Goal: Contribute content: Add original content to the website for others to see

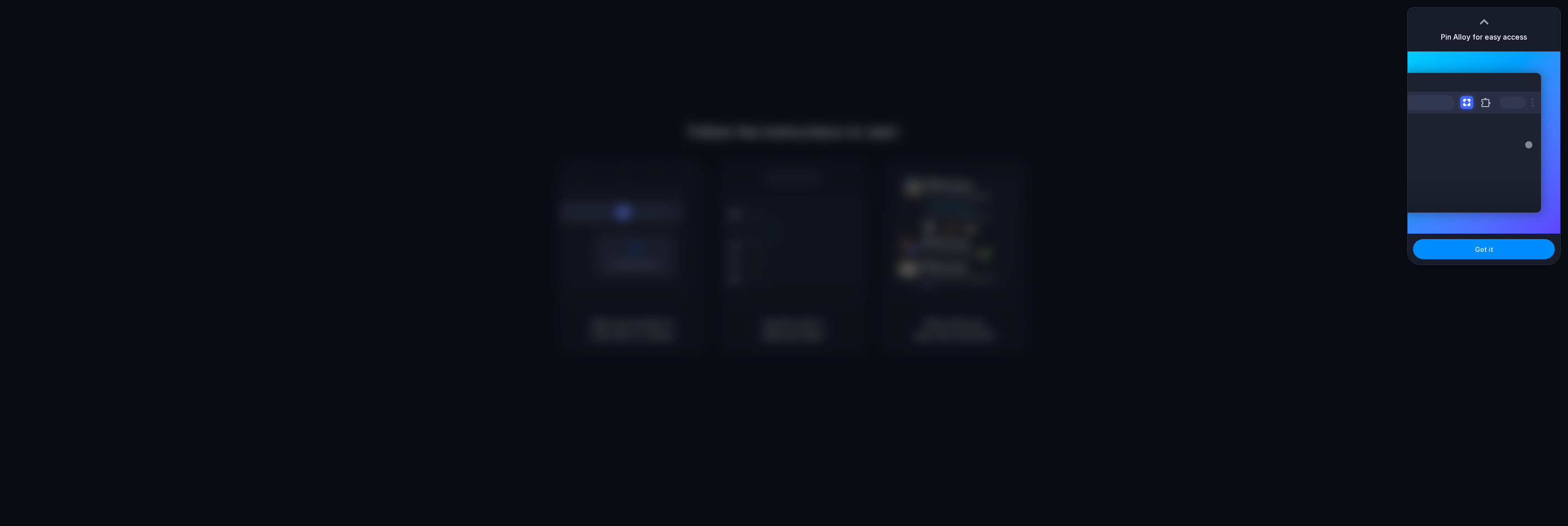
click at [1489, 21] on div at bounding box center [1484, 22] width 14 height 14
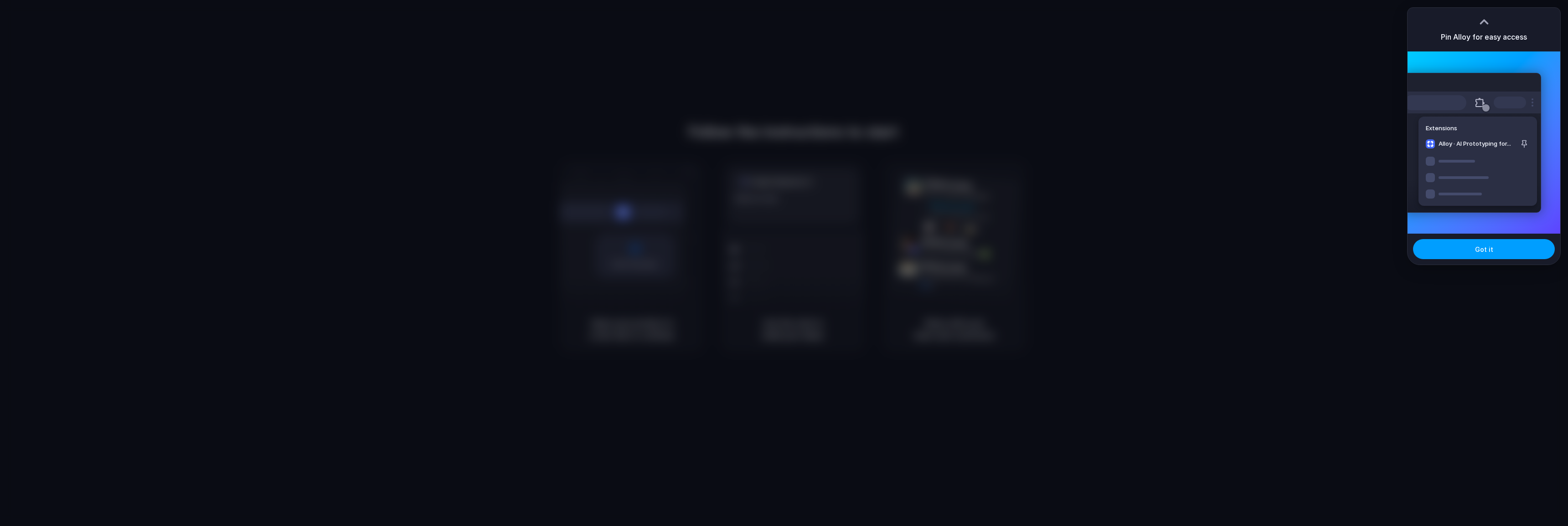
click at [1497, 247] on button "Got it" at bounding box center [1484, 249] width 142 height 20
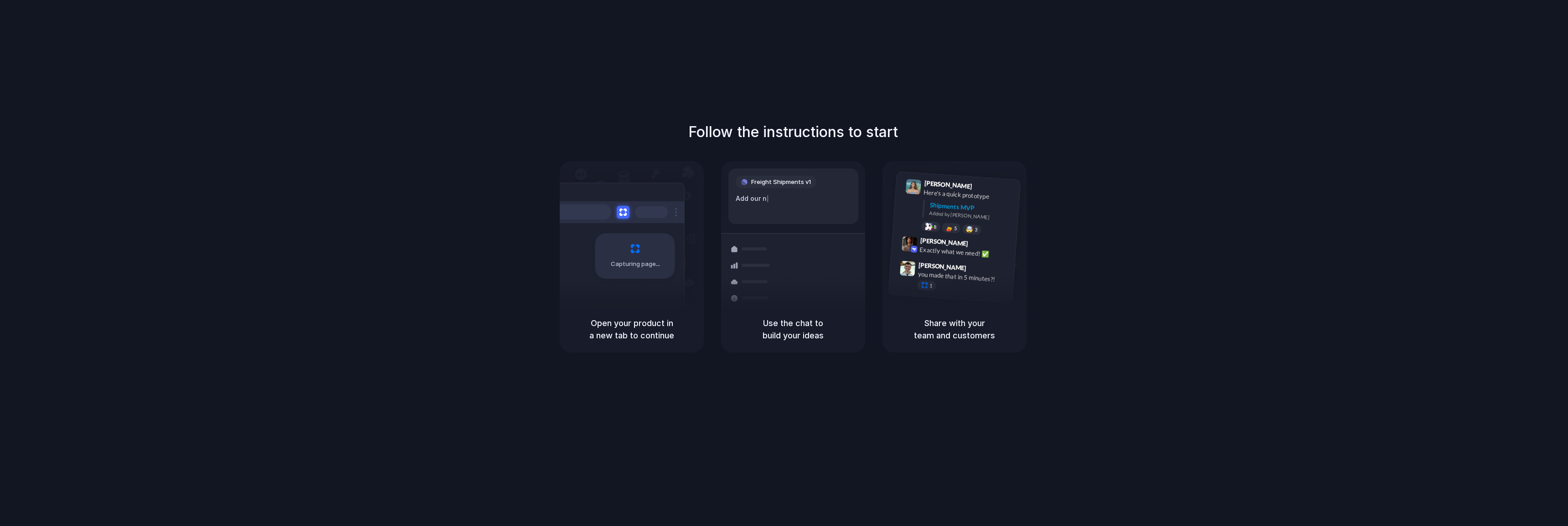
click at [528, 284] on div "Follow the instructions to start Capturing page Open your product in a new tab …" at bounding box center [792, 237] width 1568 height 232
click at [592, 223] on div at bounding box center [616, 212] width 137 height 22
click at [640, 255] on div "Capturing page" at bounding box center [635, 256] width 80 height 45
click at [819, 211] on div "Freight Shipments v1 Ad |" at bounding box center [793, 196] width 130 height 55
click at [417, 216] on div "Follow the instructions to start Capturing page Open your product in a new tab …" at bounding box center [792, 237] width 1568 height 232
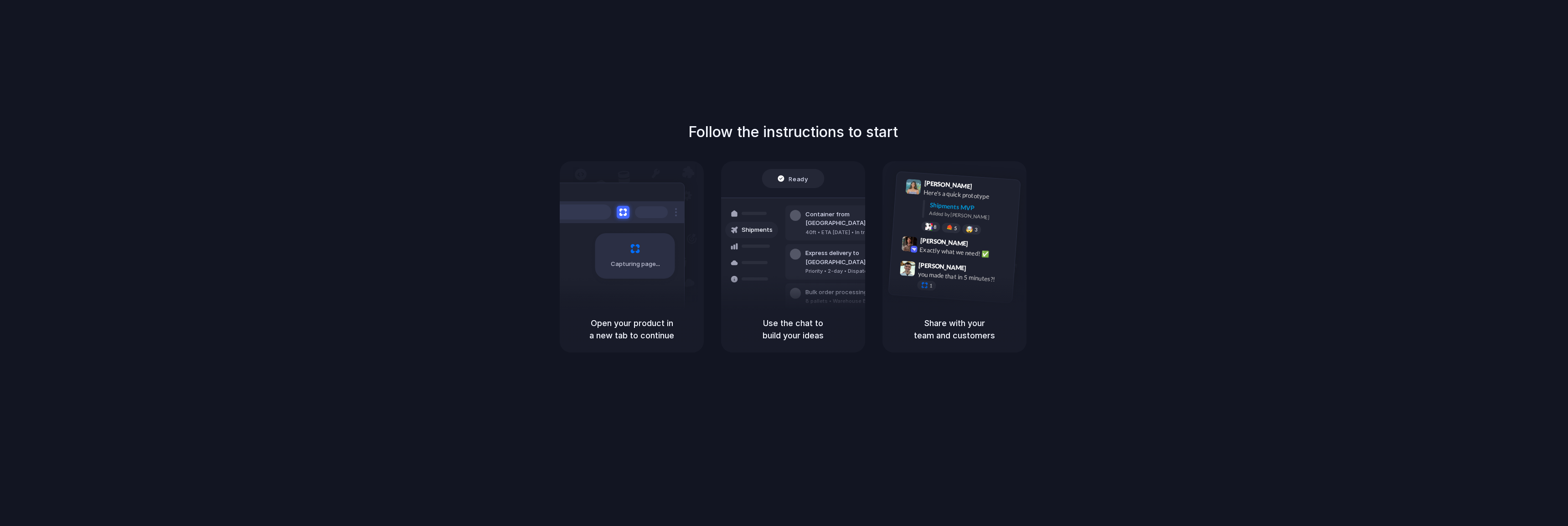
click at [803, 184] on div "Ready" at bounding box center [793, 179] width 62 height 19
click at [787, 179] on div "Ready" at bounding box center [792, 179] width 31 height 9
click at [798, 321] on h5 "Use the chat to build your ideas" at bounding box center [793, 329] width 122 height 25
click at [784, 264] on div at bounding box center [784, 264] width 0 height 0
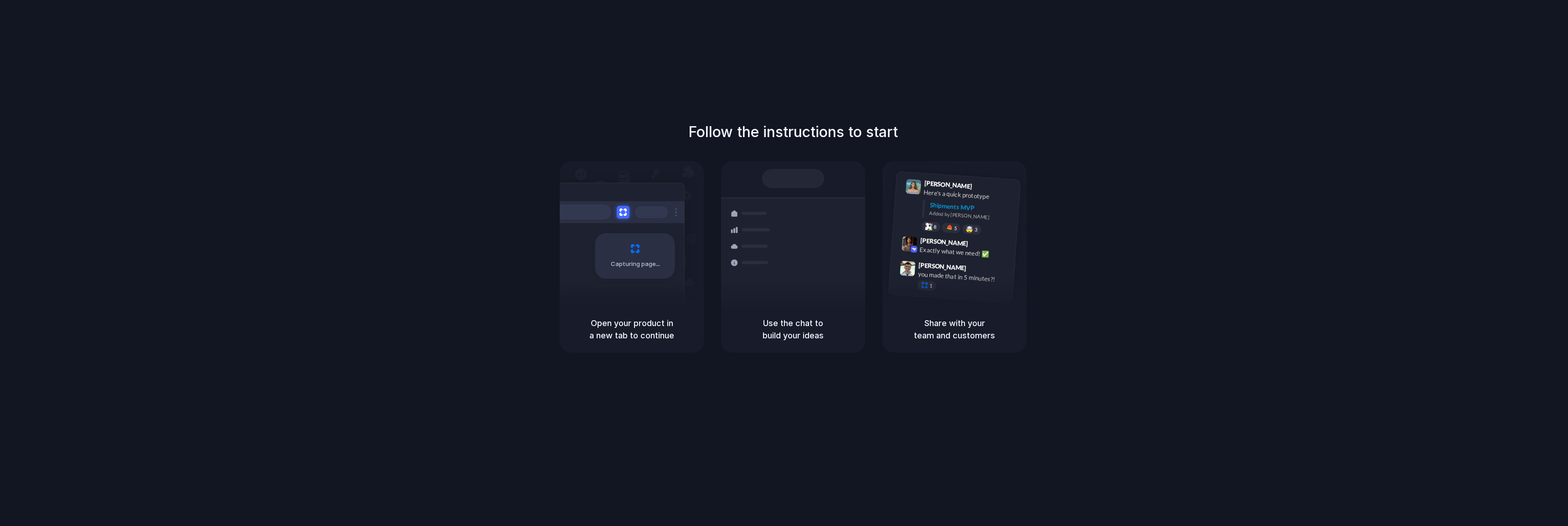
click at [784, 264] on div at bounding box center [784, 264] width 0 height 0
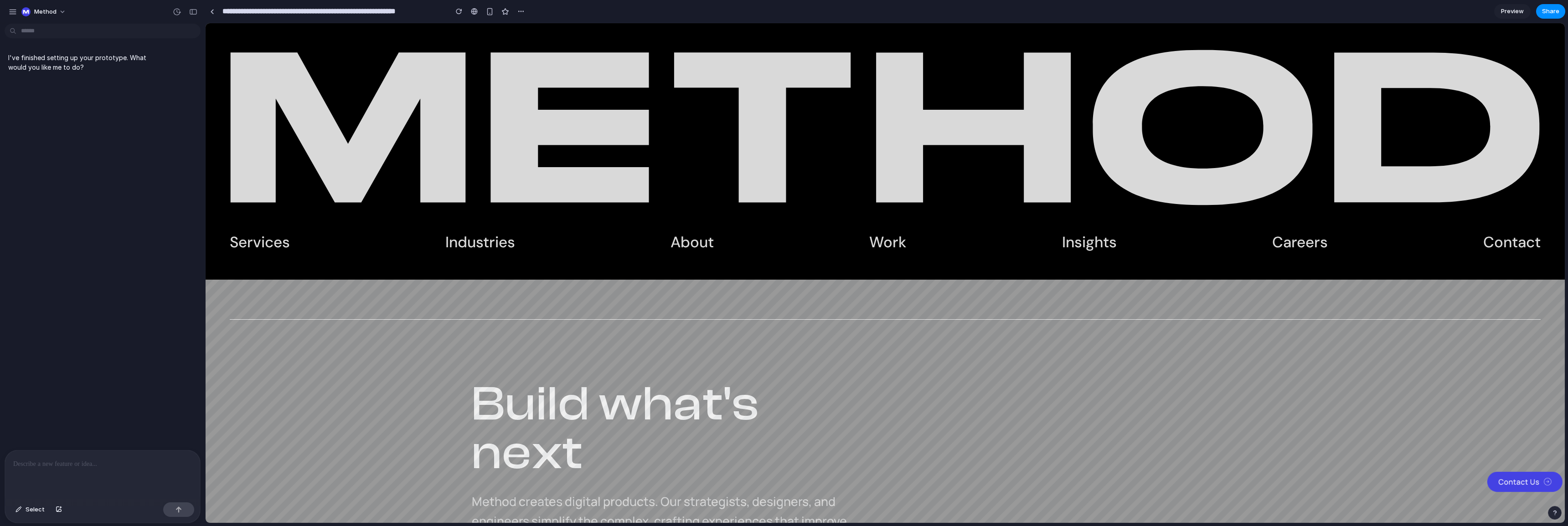
click at [103, 460] on p at bounding box center [103, 464] width 179 height 11
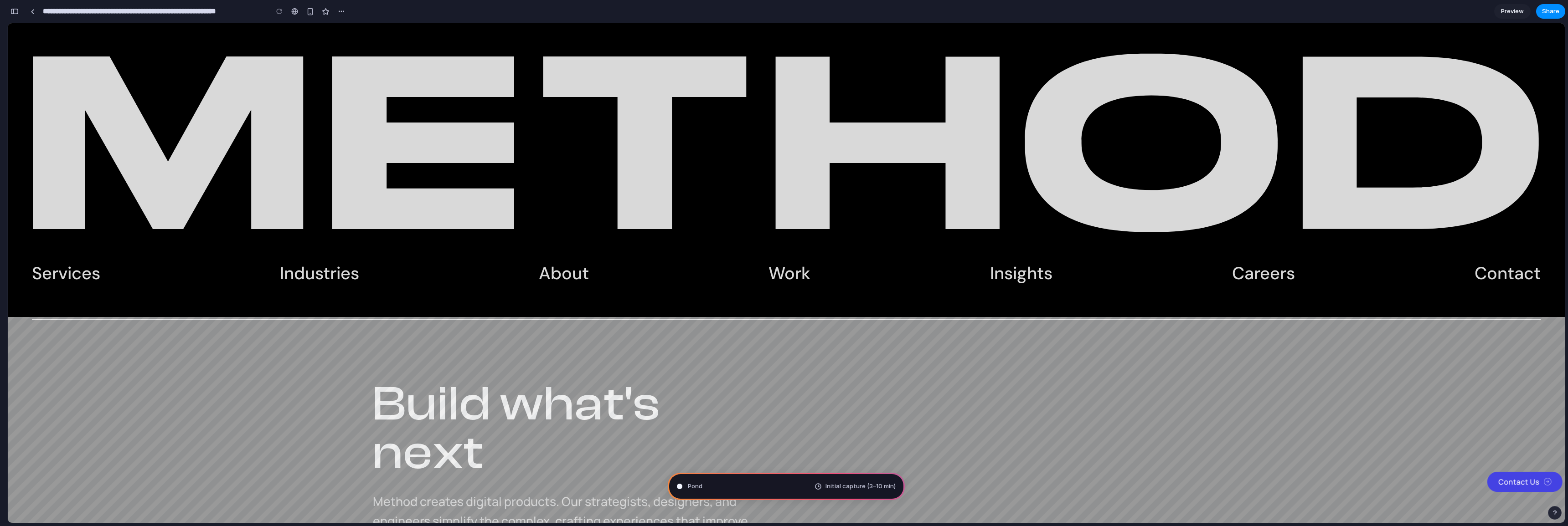
type input "**********"
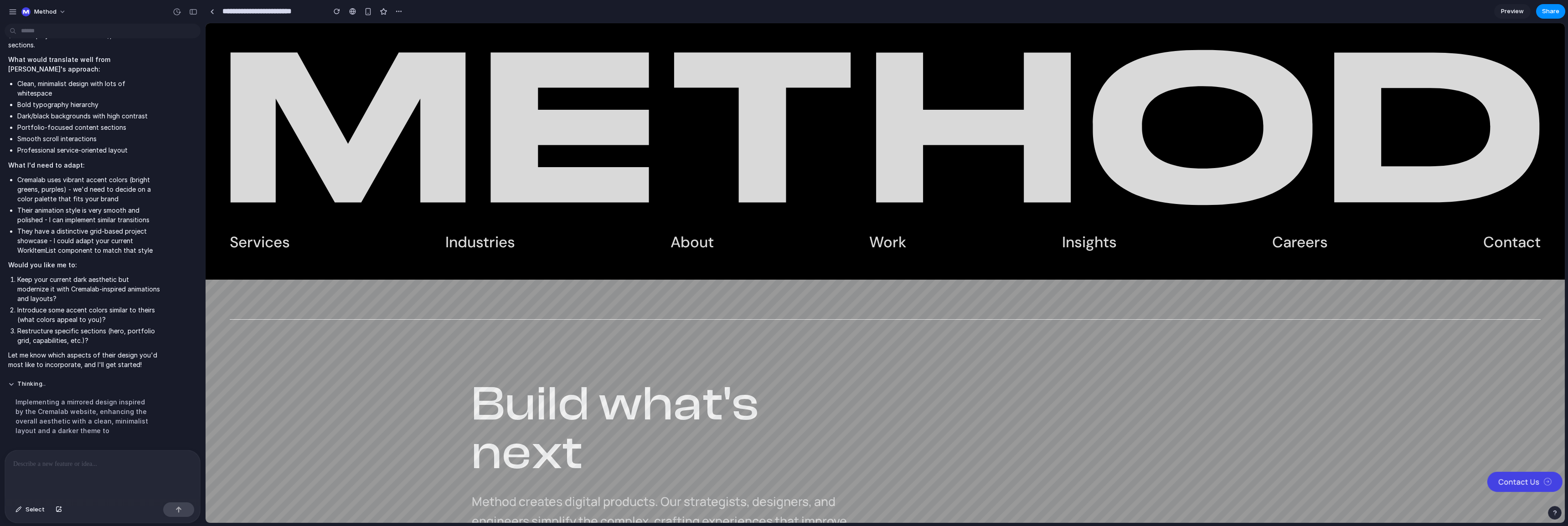
click at [46, 474] on div at bounding box center [103, 474] width 195 height 48
